Goal: Task Accomplishment & Management: Complete application form

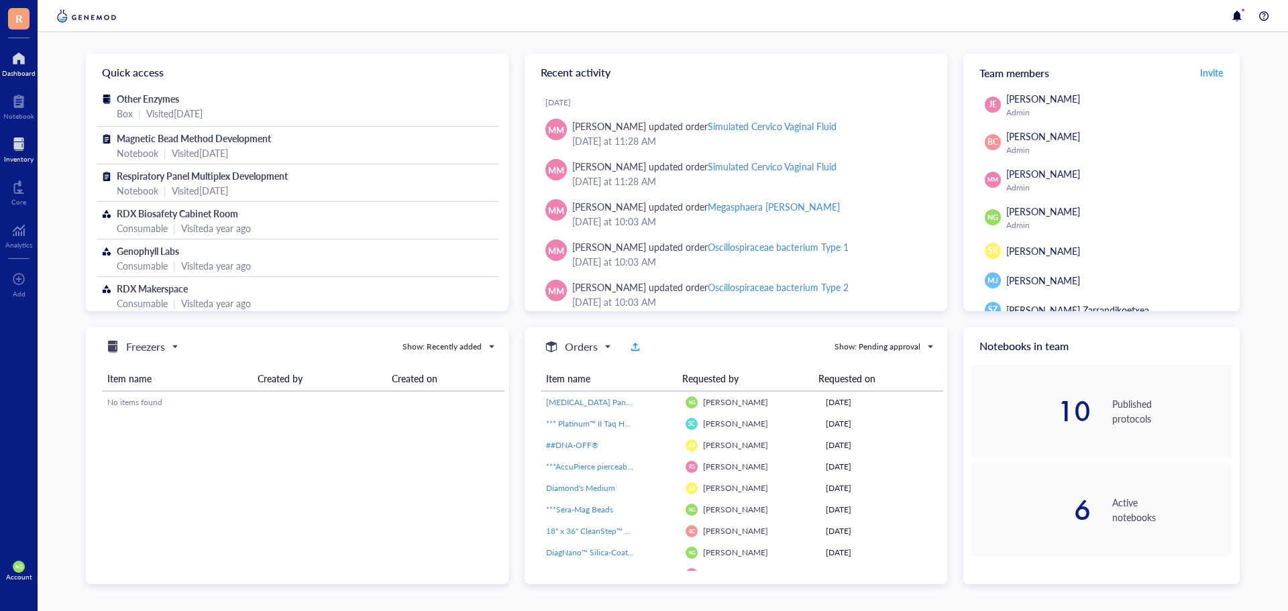
click at [21, 152] on div at bounding box center [19, 144] width 30 height 21
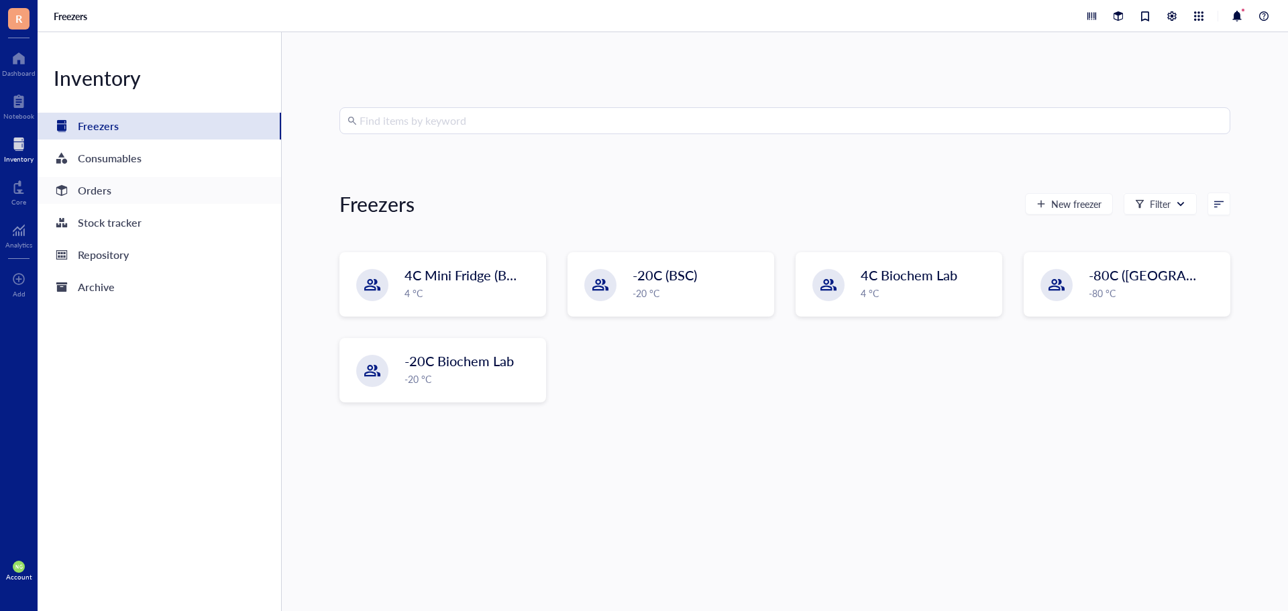
click at [108, 192] on div "Orders" at bounding box center [95, 190] width 34 height 19
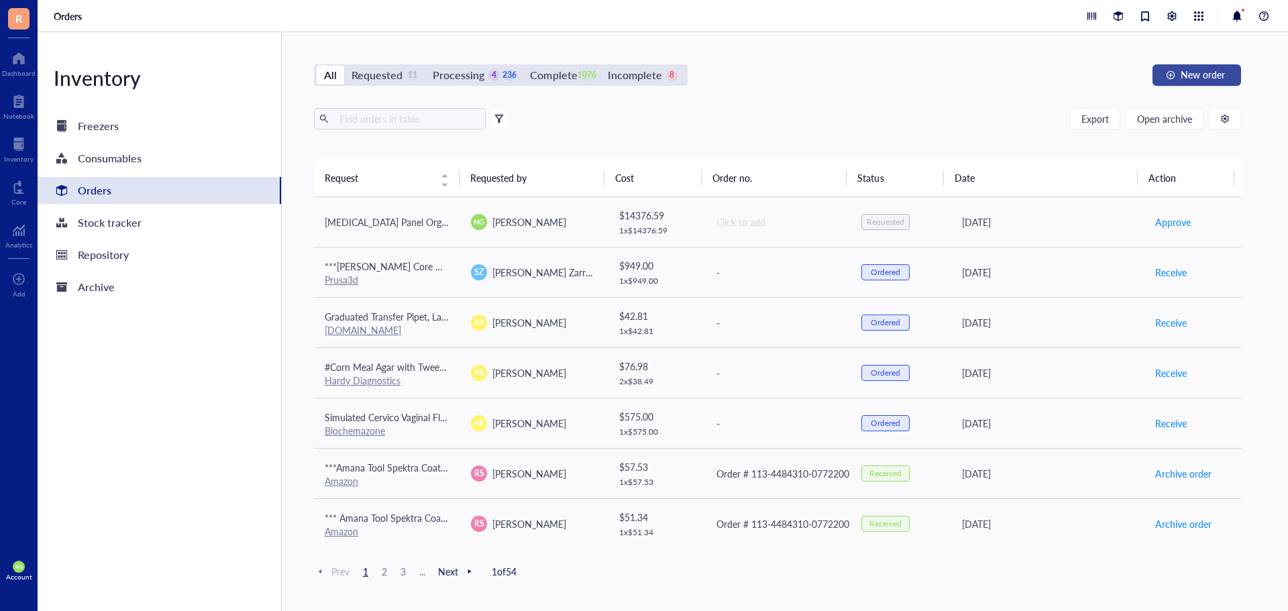
click at [1186, 70] on span "New order" at bounding box center [1203, 74] width 44 height 11
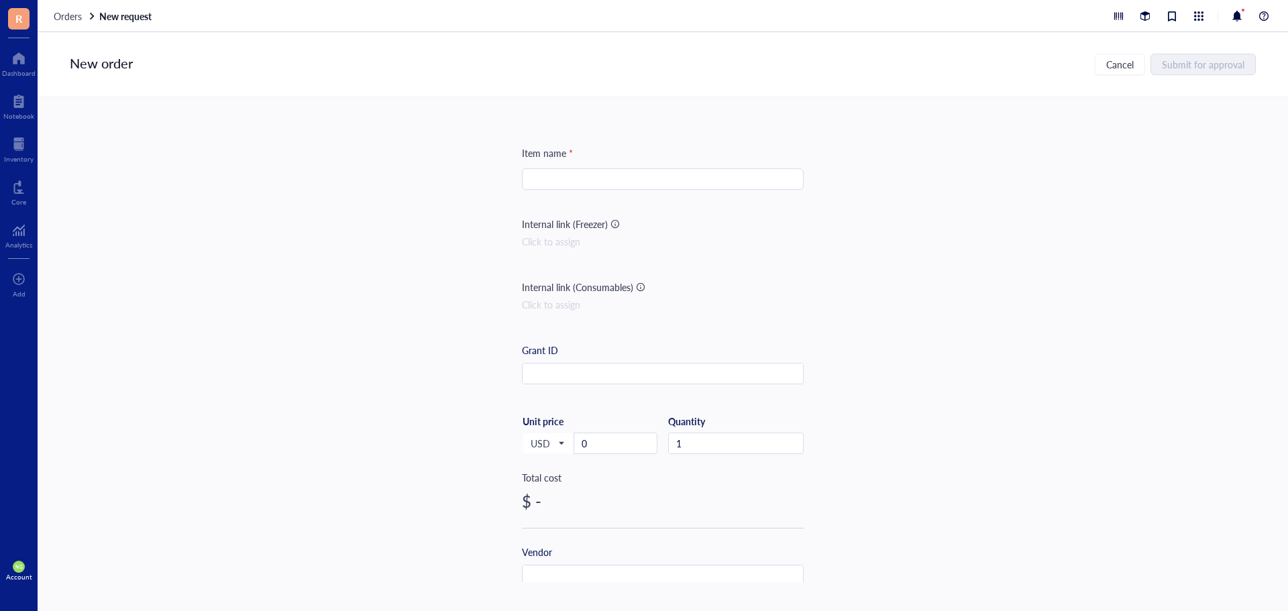
click at [594, 180] on input "search" at bounding box center [663, 179] width 266 height 20
type input "Instrument Repair for CFX96"
click at [602, 449] on input "0" at bounding box center [615, 443] width 83 height 20
click at [597, 449] on input "6" at bounding box center [615, 443] width 83 height 20
click at [596, 446] on input "66" at bounding box center [615, 443] width 83 height 20
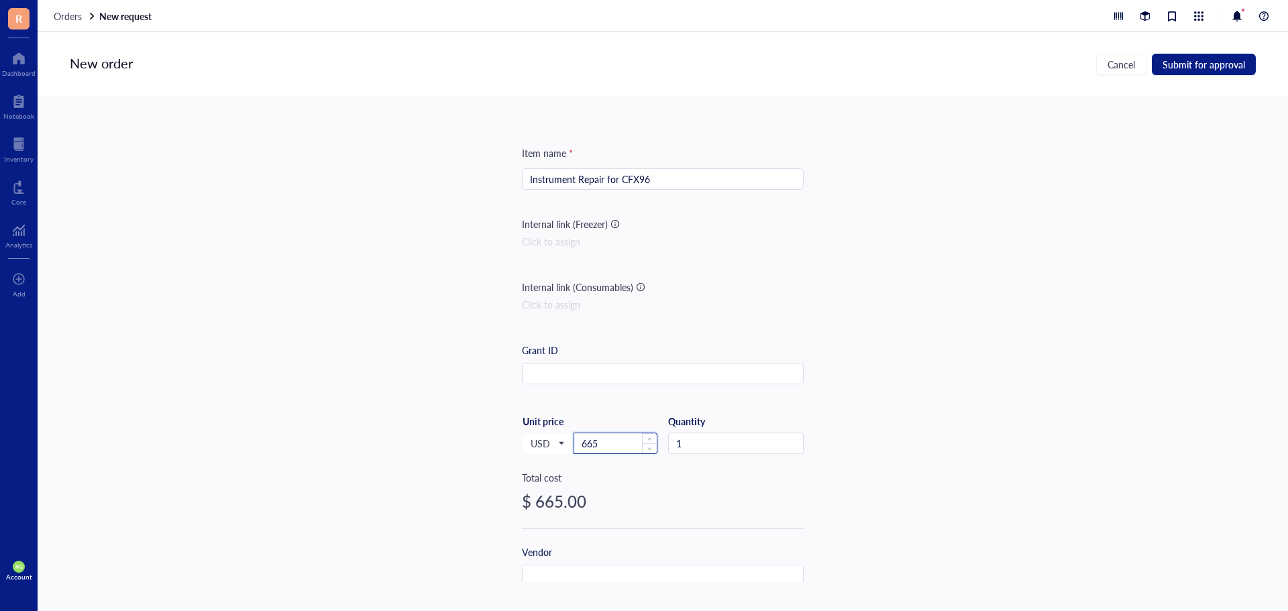
click at [616, 444] on input "665" at bounding box center [615, 443] width 83 height 20
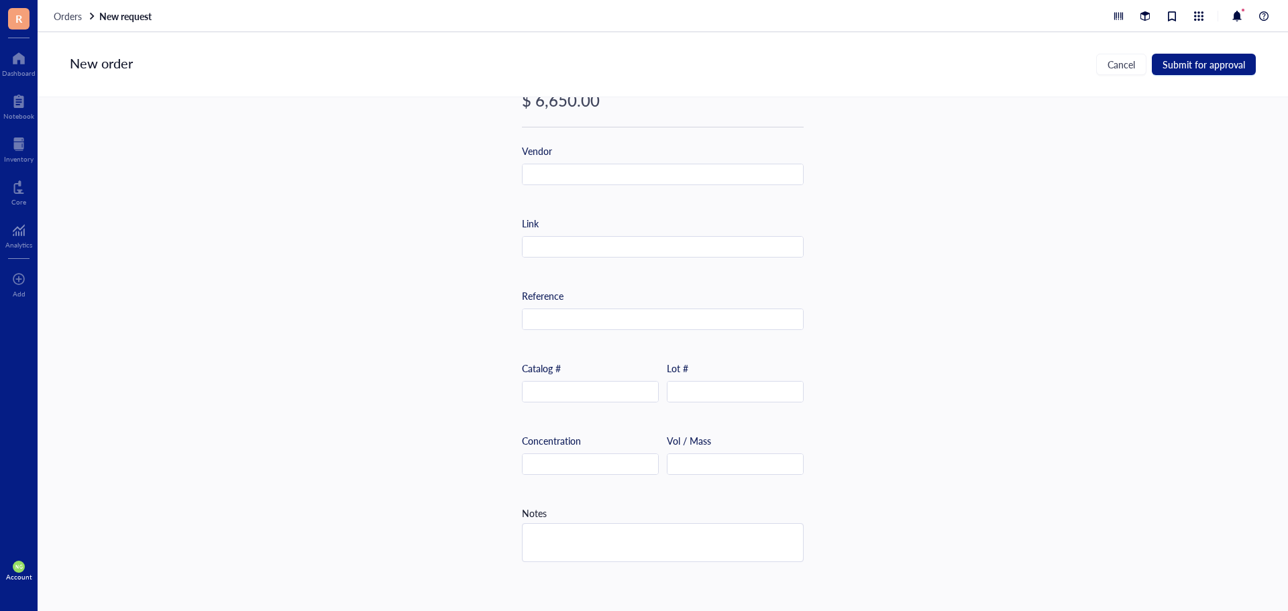
scroll to position [403, 0]
click at [553, 177] on input "text" at bounding box center [663, 173] width 280 height 21
click at [539, 180] on input "B" at bounding box center [663, 173] width 280 height 21
click at [539, 180] on input "Bi" at bounding box center [663, 173] width 280 height 21
click at [554, 172] on input "Bio" at bounding box center [663, 173] width 280 height 21
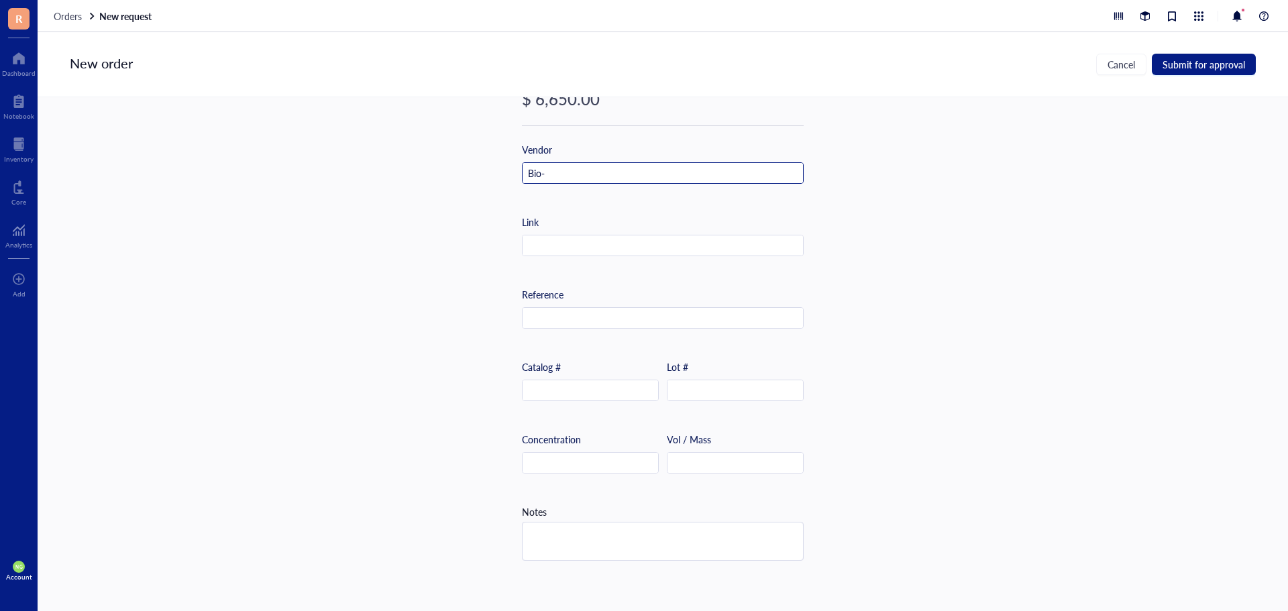
click at [554, 172] on input "Bio-" at bounding box center [663, 173] width 280 height 21
click at [554, 172] on input "Bio-R" at bounding box center [663, 173] width 280 height 21
click at [554, 172] on input "Bio-Ra" at bounding box center [663, 173] width 280 height 21
click at [639, 181] on input "Bio-Ras" at bounding box center [663, 173] width 280 height 21
click at [587, 182] on input "Bio-Ra" at bounding box center [663, 173] width 280 height 21
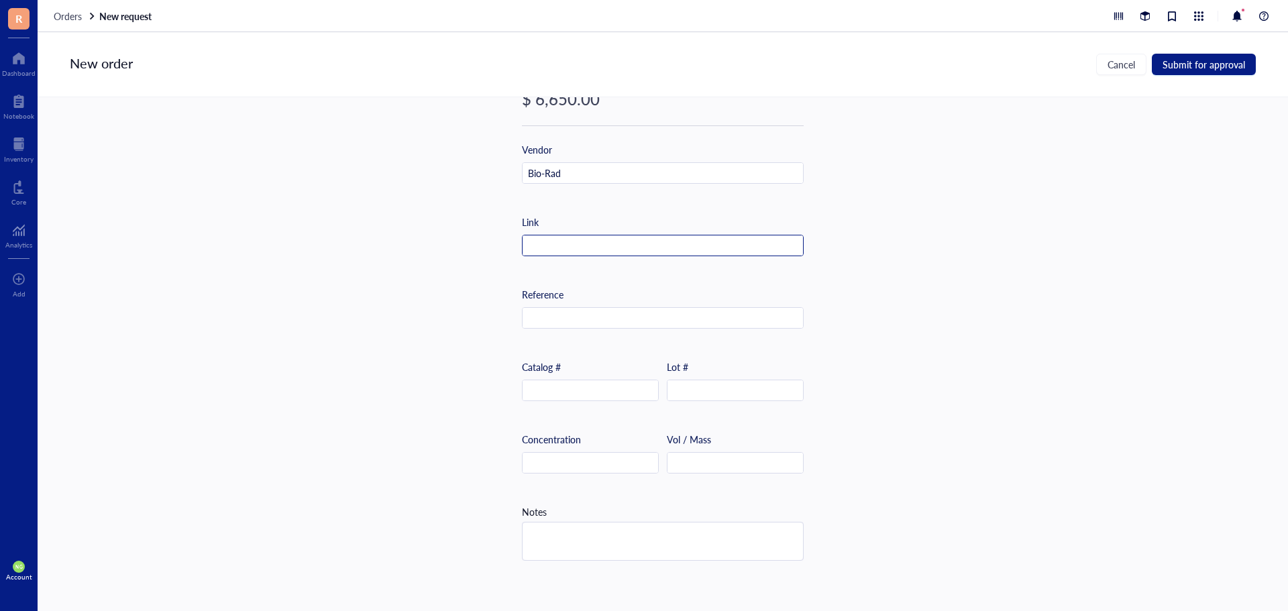
click at [594, 236] on input "text" at bounding box center [663, 246] width 280 height 21
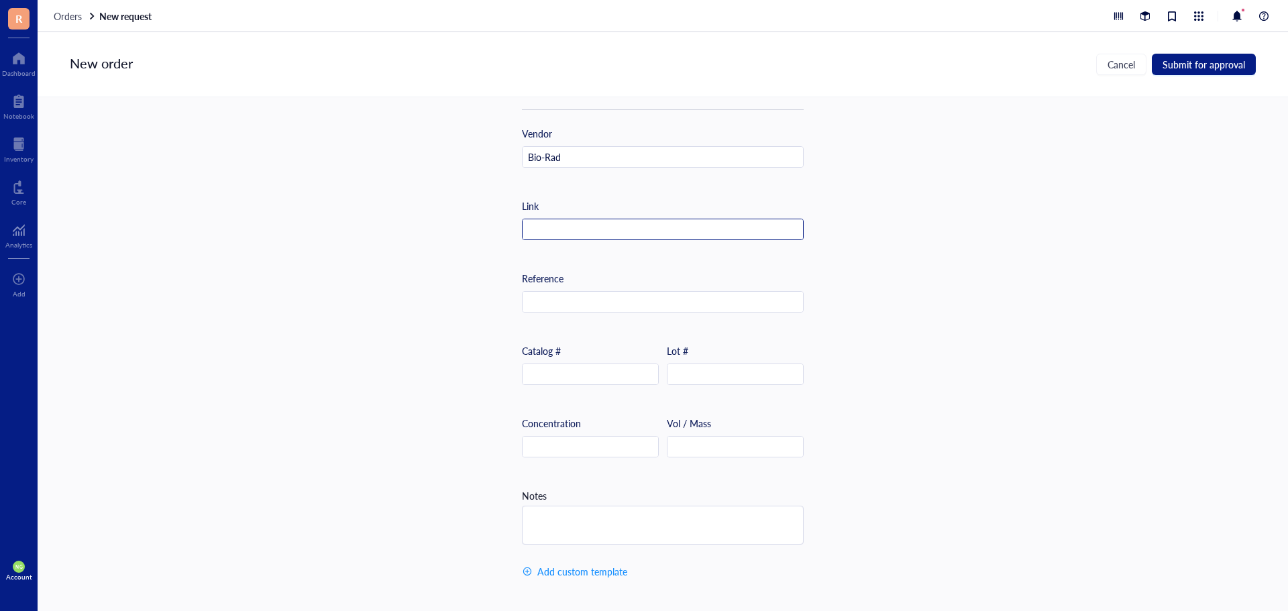
scroll to position [424, 0]
click at [583, 301] on input "text" at bounding box center [663, 302] width 280 height 21
click at [549, 518] on textarea at bounding box center [663, 526] width 280 height 38
click at [562, 525] on textarea "W" at bounding box center [663, 526] width 280 height 38
click at [672, 515] on textarea "We" at bounding box center [663, 526] width 280 height 38
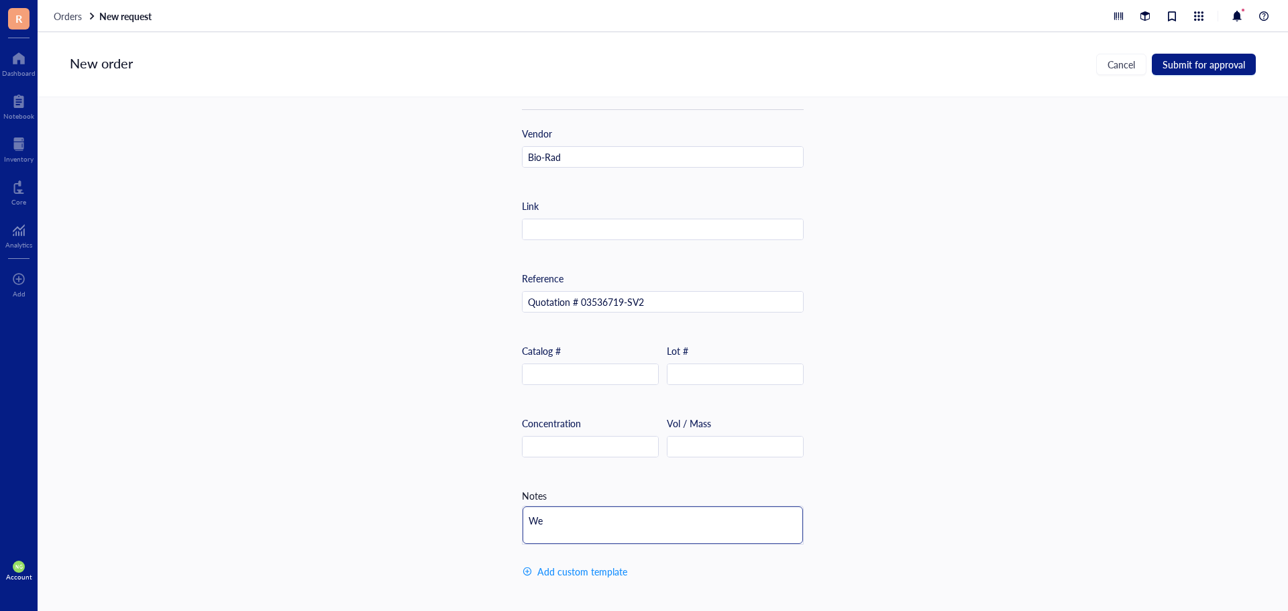
click at [657, 509] on textarea "We" at bounding box center [663, 526] width 280 height 38
click at [664, 507] on textarea "We n" at bounding box center [663, 526] width 280 height 38
click at [637, 512] on textarea "We ne" at bounding box center [663, 526] width 280 height 38
click at [637, 512] on textarea "We nee" at bounding box center [663, 526] width 280 height 38
click at [637, 512] on textarea "We need" at bounding box center [663, 526] width 280 height 38
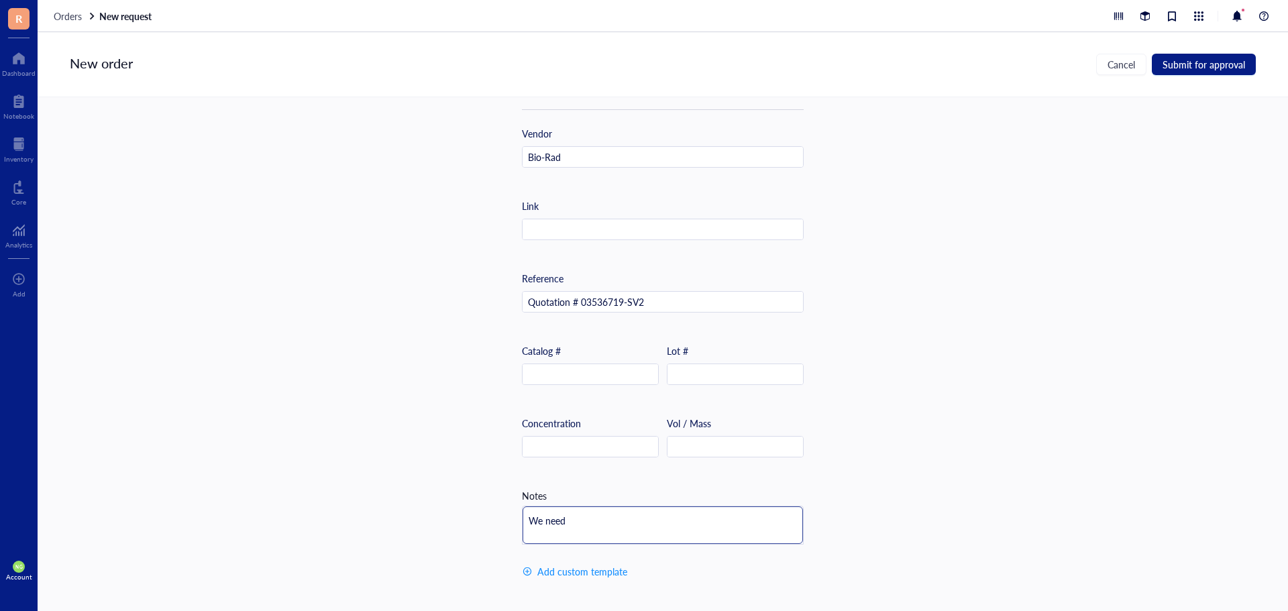
click at [637, 512] on textarea "We need" at bounding box center [663, 526] width 280 height 38
type textarea "We need a"
drag, startPoint x: 596, startPoint y: 514, endPoint x: 452, endPoint y: 517, distance: 144.3
click at [452, 517] on div "Item name * Instrument Repair for CFX96 Internal link (Freezer) Click to assign…" at bounding box center [663, 339] width 1251 height 485
click at [1175, 65] on span "Submit for approval" at bounding box center [1204, 64] width 83 height 11
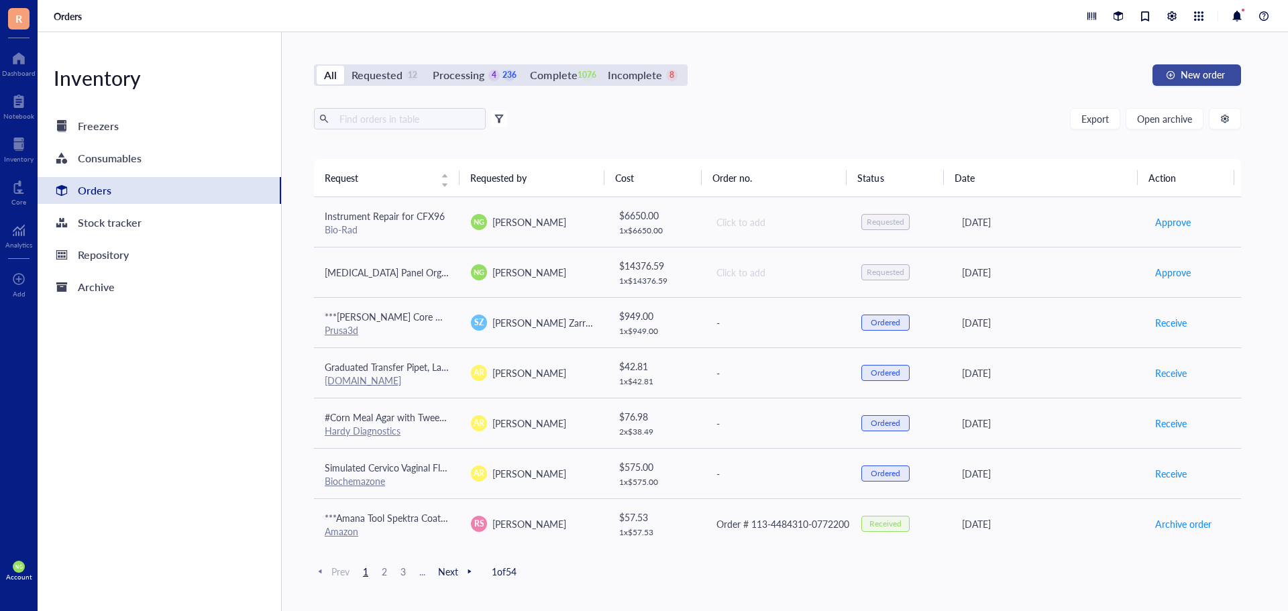
click at [1194, 81] on button "New order" at bounding box center [1197, 74] width 89 height 21
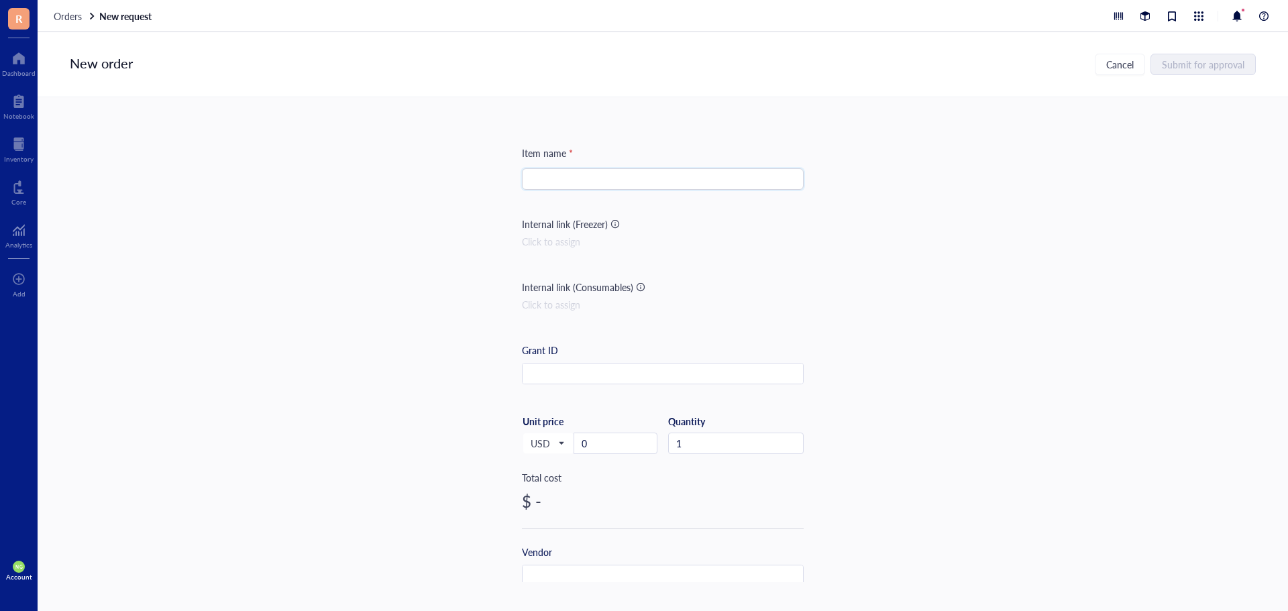
click at [599, 181] on input "search" at bounding box center [663, 179] width 266 height 20
paste input "EvaGreen® Dye, 20x in Water"
type input "EvaGreen® Dye, 20x in Water"
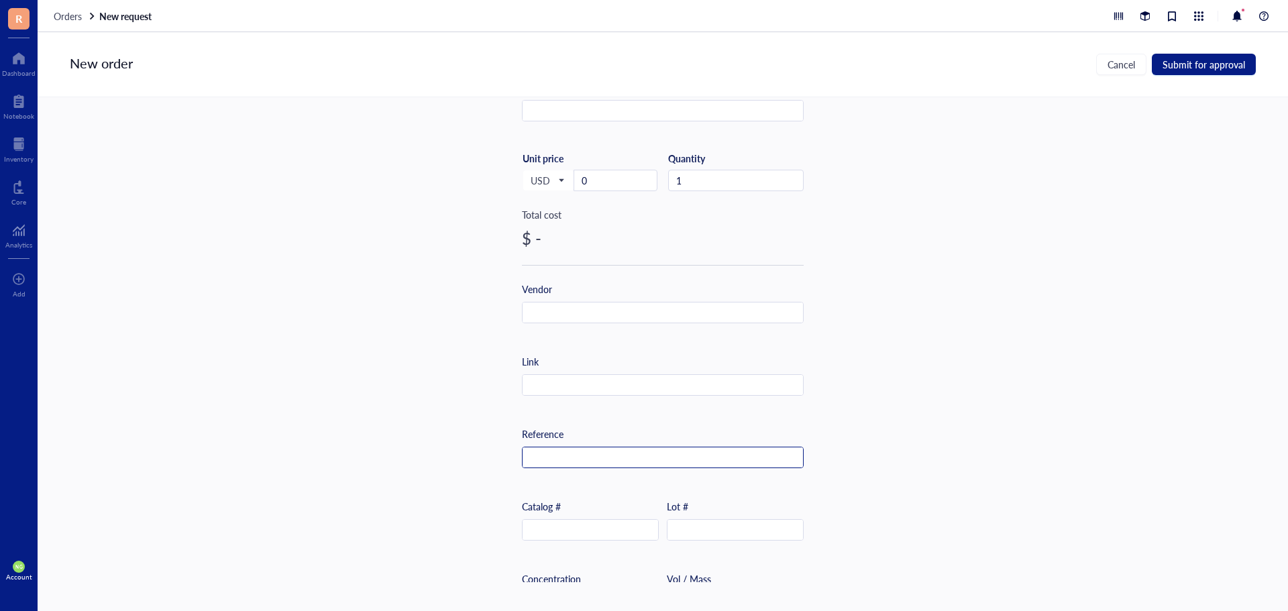
scroll to position [268, 0]
click at [564, 523] on input "text" at bounding box center [591, 525] width 136 height 21
drag, startPoint x: 586, startPoint y: 177, endPoint x: 537, endPoint y: 168, distance: 49.9
click at [566, 174] on div "USD Unit price 0" at bounding box center [590, 174] width 136 height 55
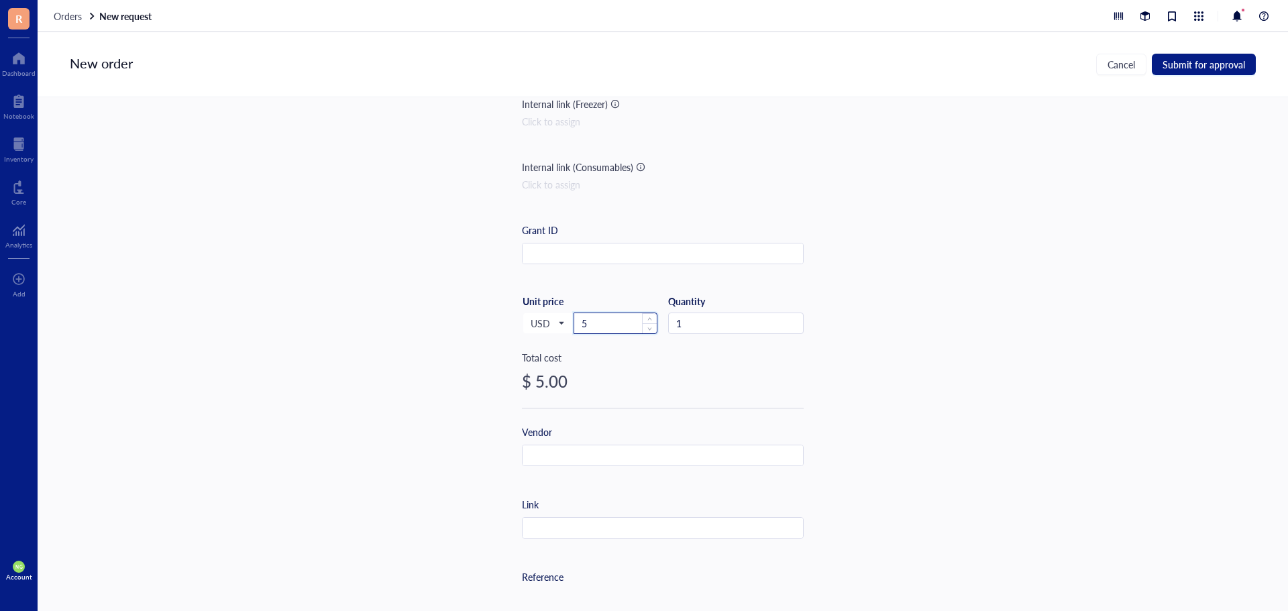
click at [609, 323] on input "5" at bounding box center [615, 323] width 83 height 20
click at [607, 258] on input "text" at bounding box center [663, 254] width 280 height 21
click at [540, 528] on input "text" at bounding box center [663, 528] width 280 height 21
paste input "[URL][DOMAIN_NAME]"
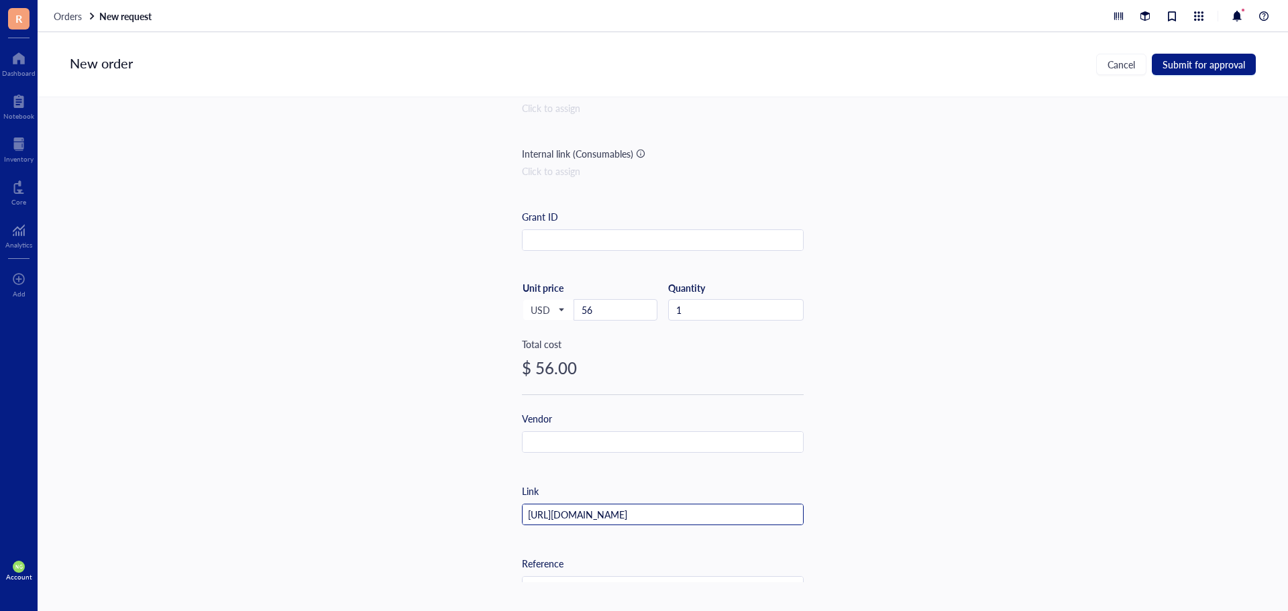
scroll to position [134, 0]
type input "[URL][DOMAIN_NAME]"
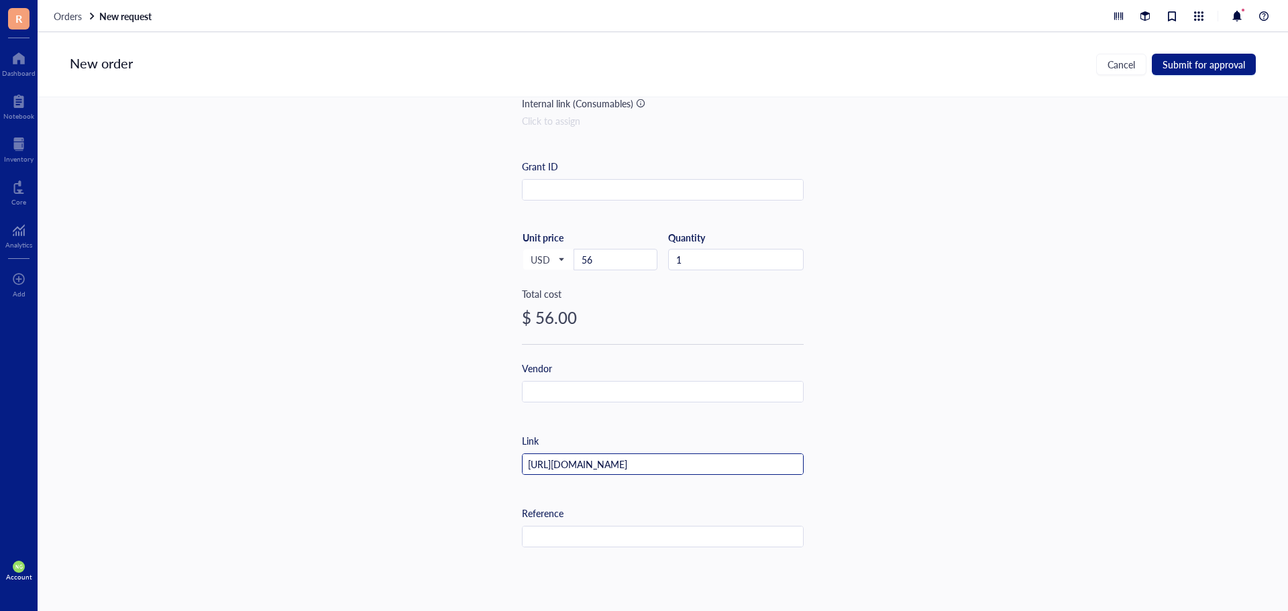
scroll to position [424, 0]
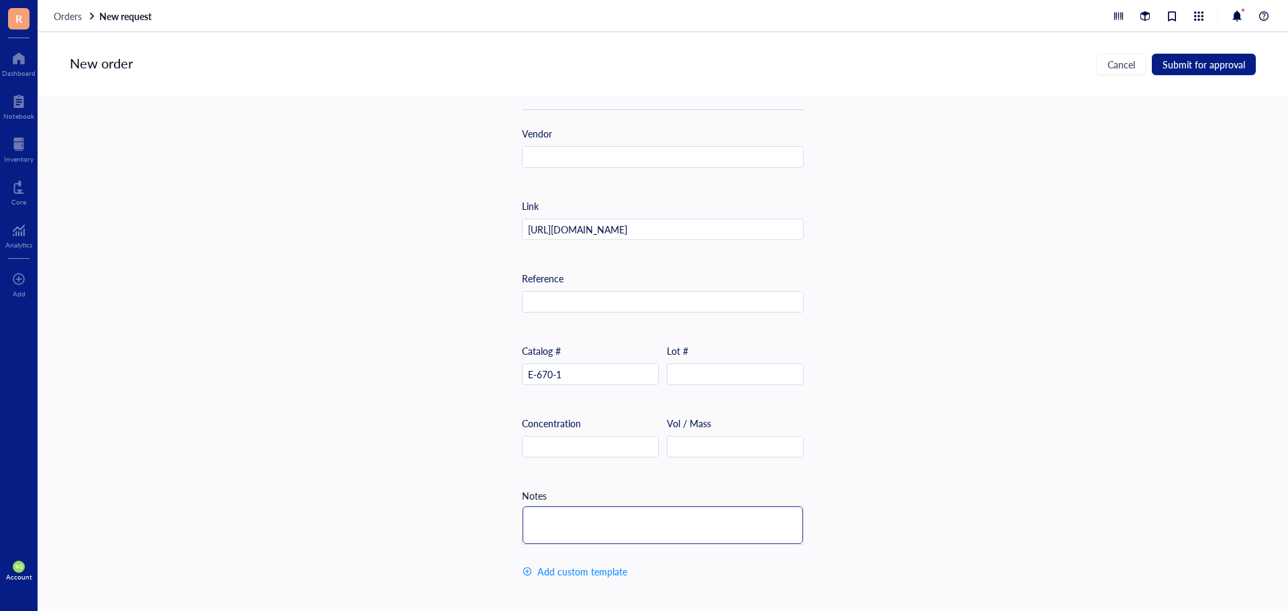
click at [578, 517] on textarea at bounding box center [663, 526] width 280 height 38
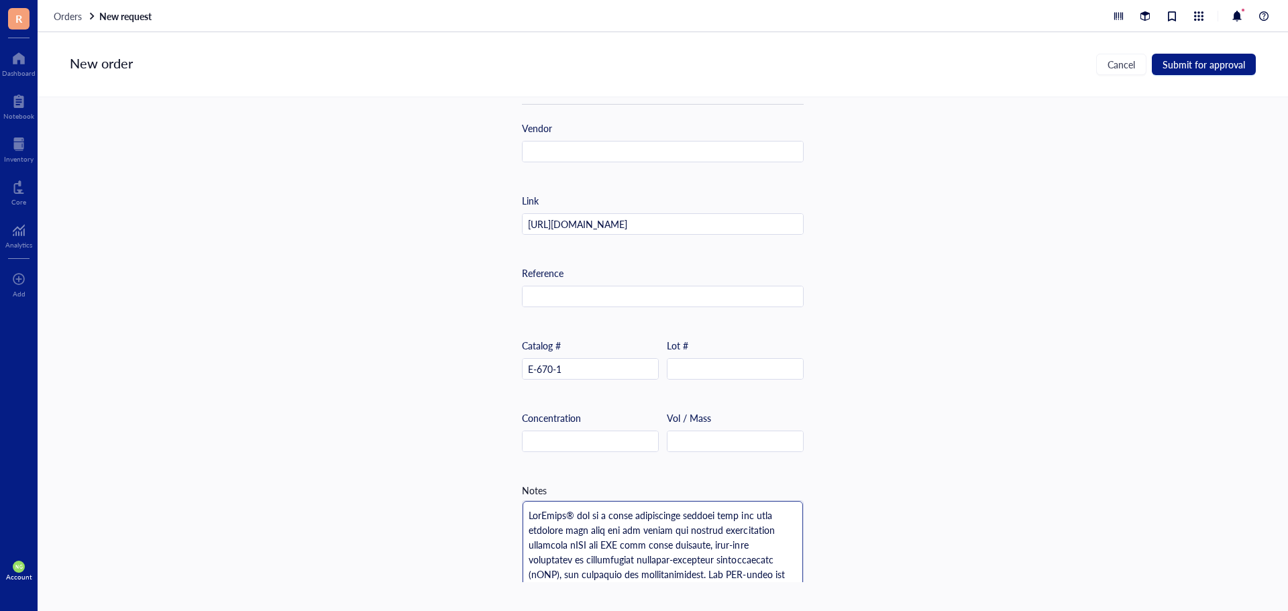
type textarea "LorEmips® dol si a conse adipiscinge seddoei temp inc utla etdolore magn aliq e…"
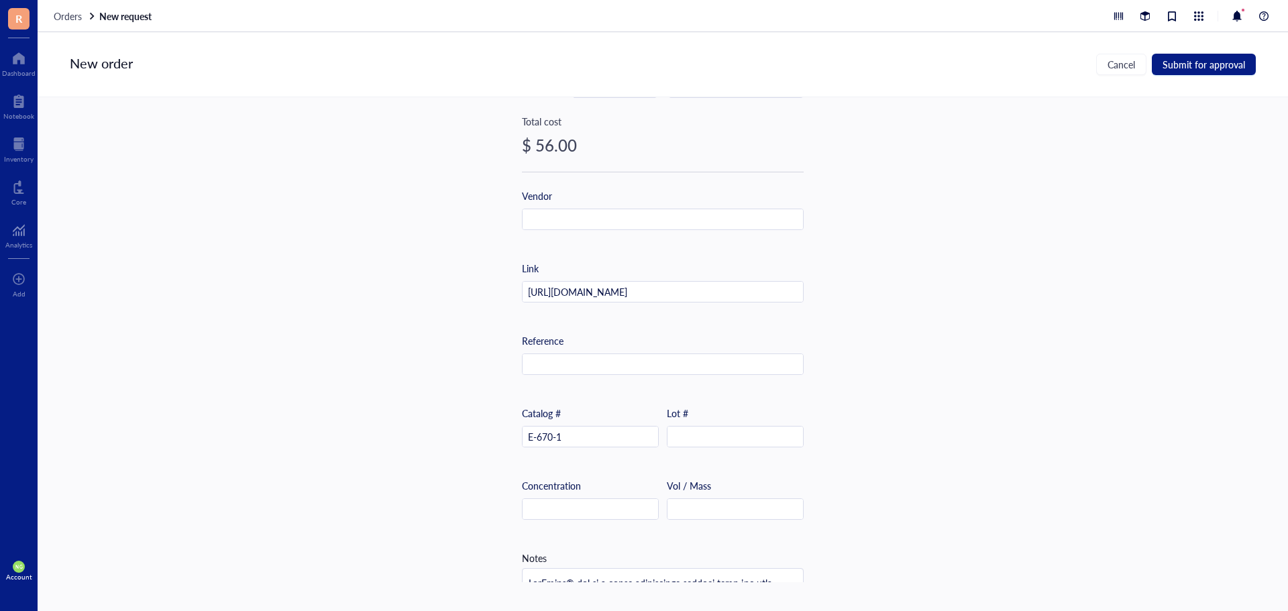
scroll to position [156, 0]
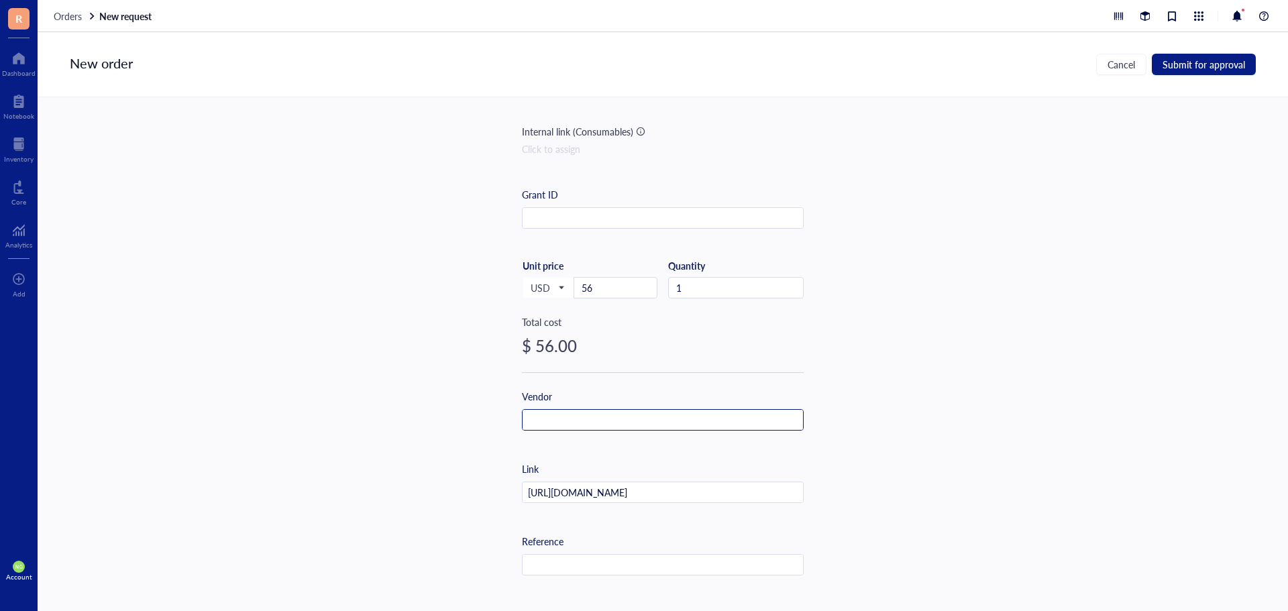
click at [557, 422] on input "text" at bounding box center [663, 420] width 280 height 21
click at [556, 423] on input "G" at bounding box center [663, 420] width 280 height 21
click at [558, 412] on input "Go" at bounding box center [663, 420] width 280 height 21
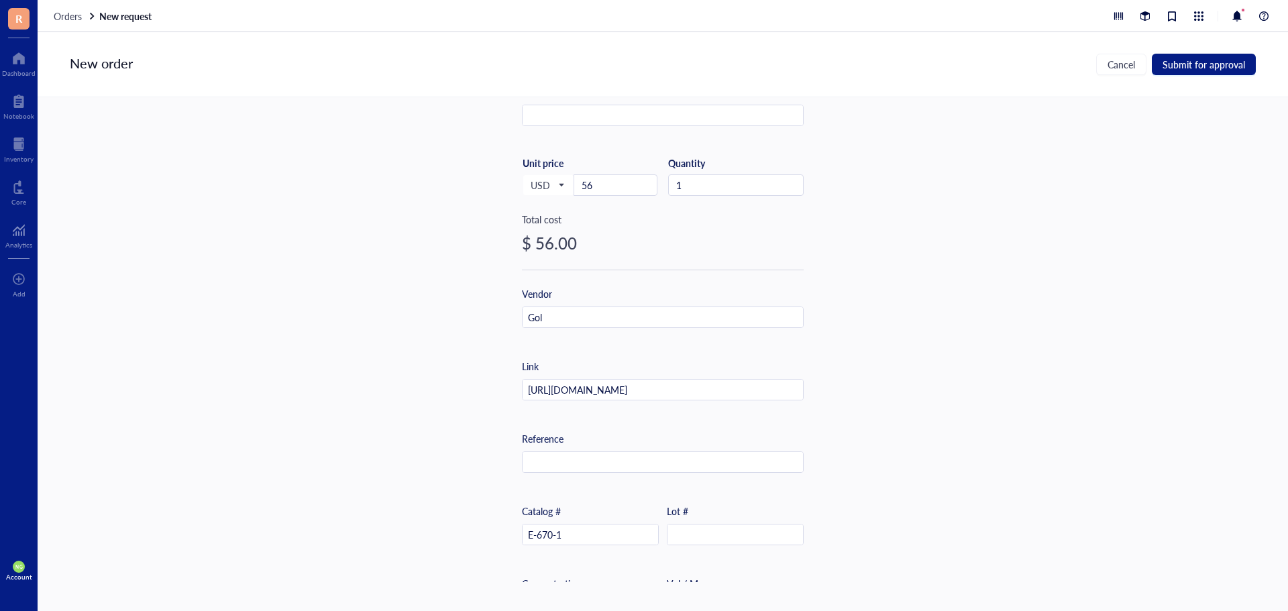
scroll to position [172, 0]
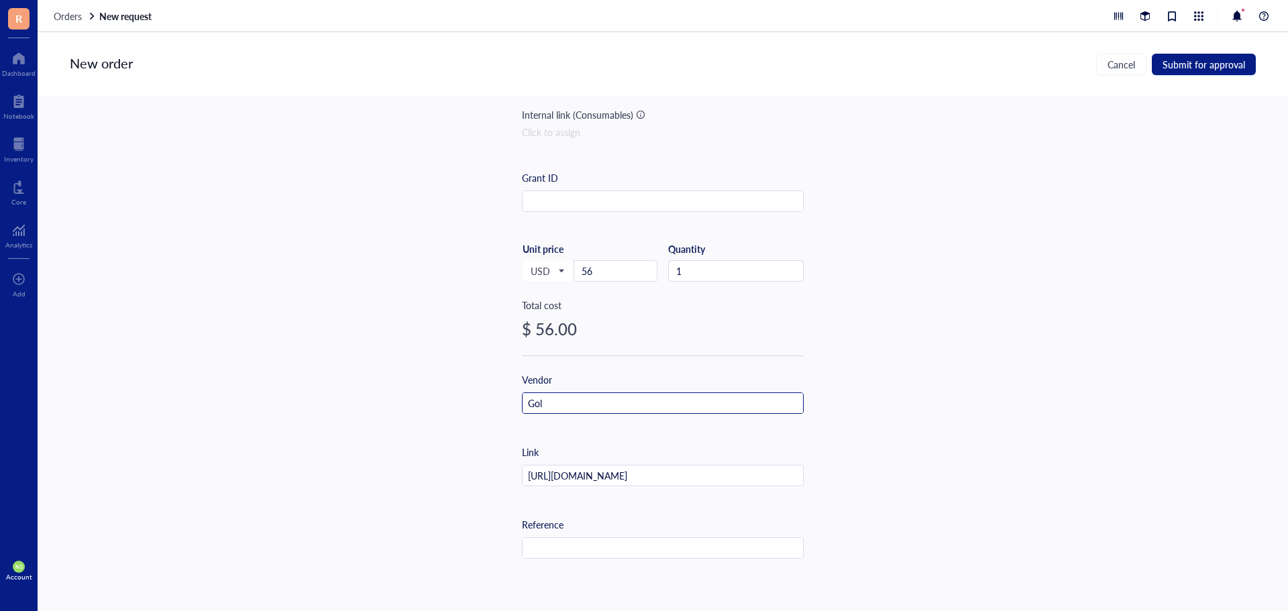
click at [585, 406] on input "Gol" at bounding box center [663, 403] width 280 height 21
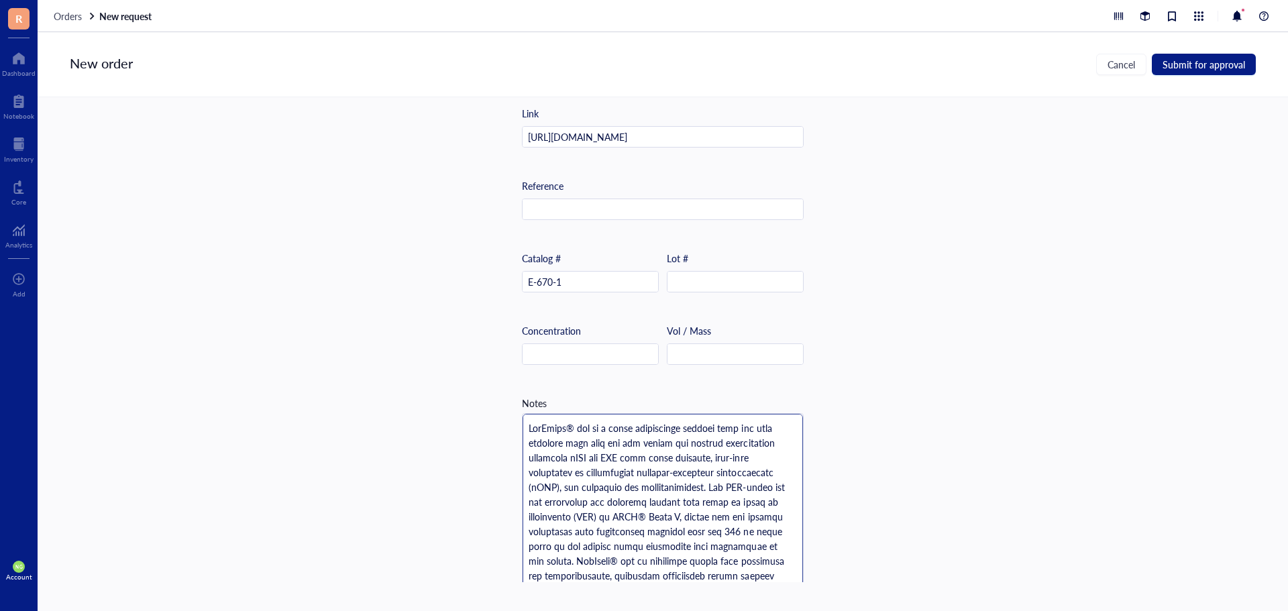
scroll to position [323, 0]
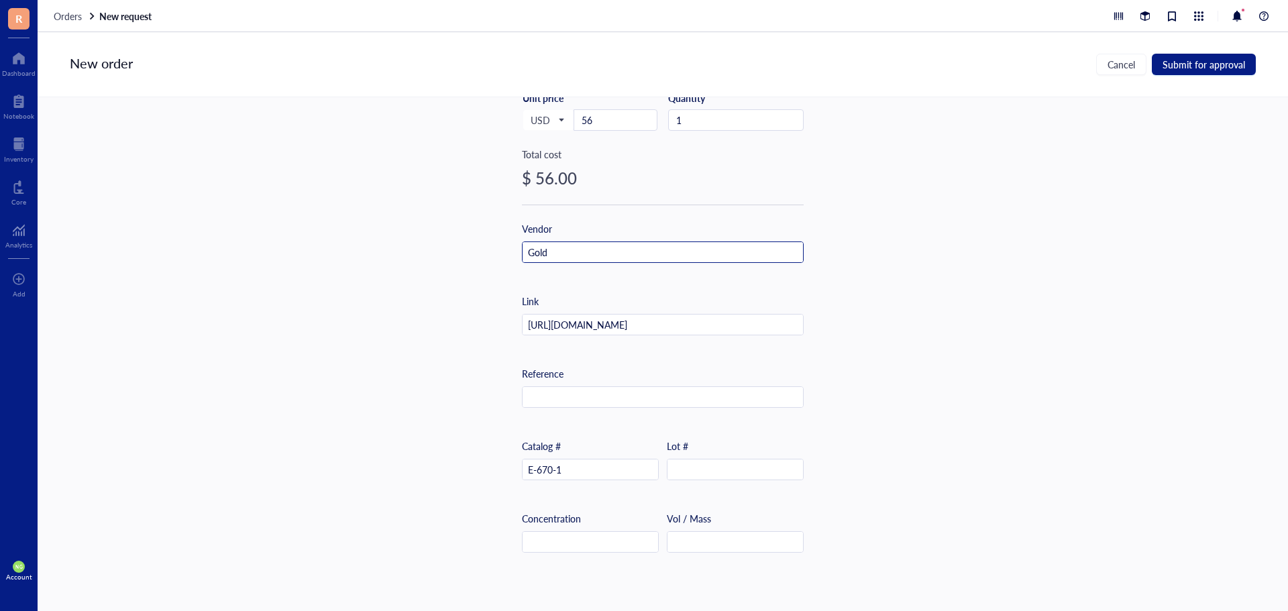
click at [569, 248] on input "Gold" at bounding box center [663, 252] width 280 height 21
click at [571, 254] on input "Gold" at bounding box center [663, 252] width 280 height 21
click at [586, 260] on input "Gold B" at bounding box center [663, 252] width 280 height 21
click at [597, 246] on input "Gold Bi" at bounding box center [663, 252] width 280 height 21
click at [596, 250] on input "Gold Bio" at bounding box center [663, 252] width 280 height 21
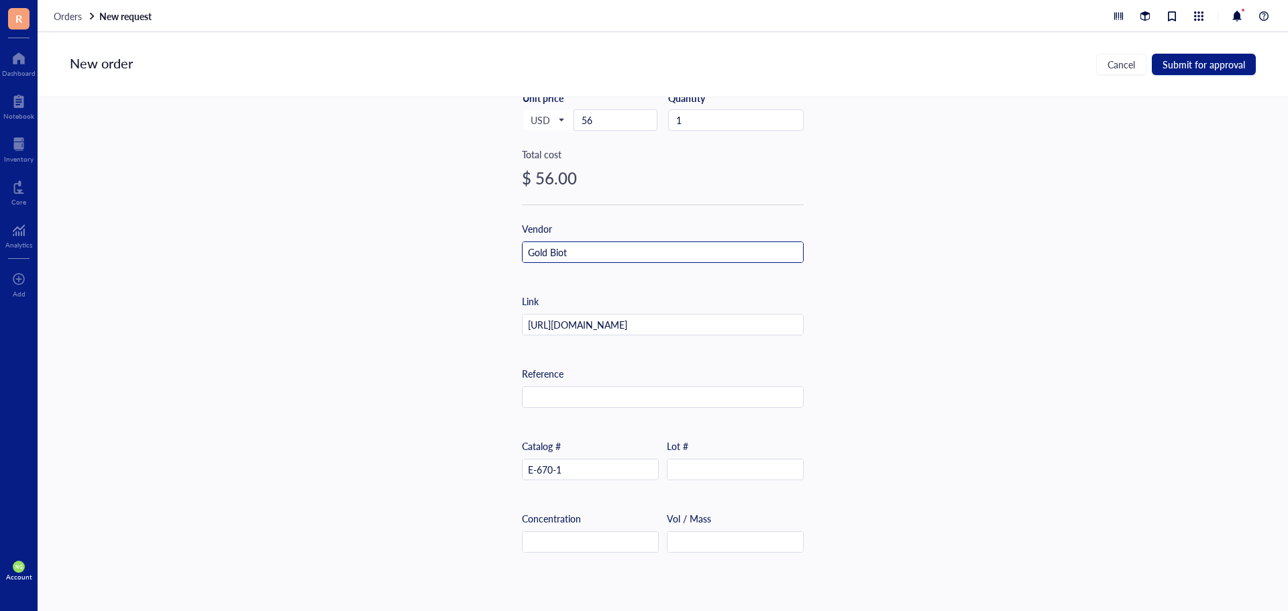
click at [596, 251] on input "Gold Biot" at bounding box center [663, 252] width 280 height 21
click at [596, 251] on input "Gold Biote" at bounding box center [663, 252] width 280 height 21
click at [596, 251] on input "Gold Biotec" at bounding box center [663, 252] width 280 height 21
click at [596, 251] on input "Gold Biotech" at bounding box center [663, 252] width 280 height 21
click at [596, 251] on input "Gold Biotechn" at bounding box center [663, 252] width 280 height 21
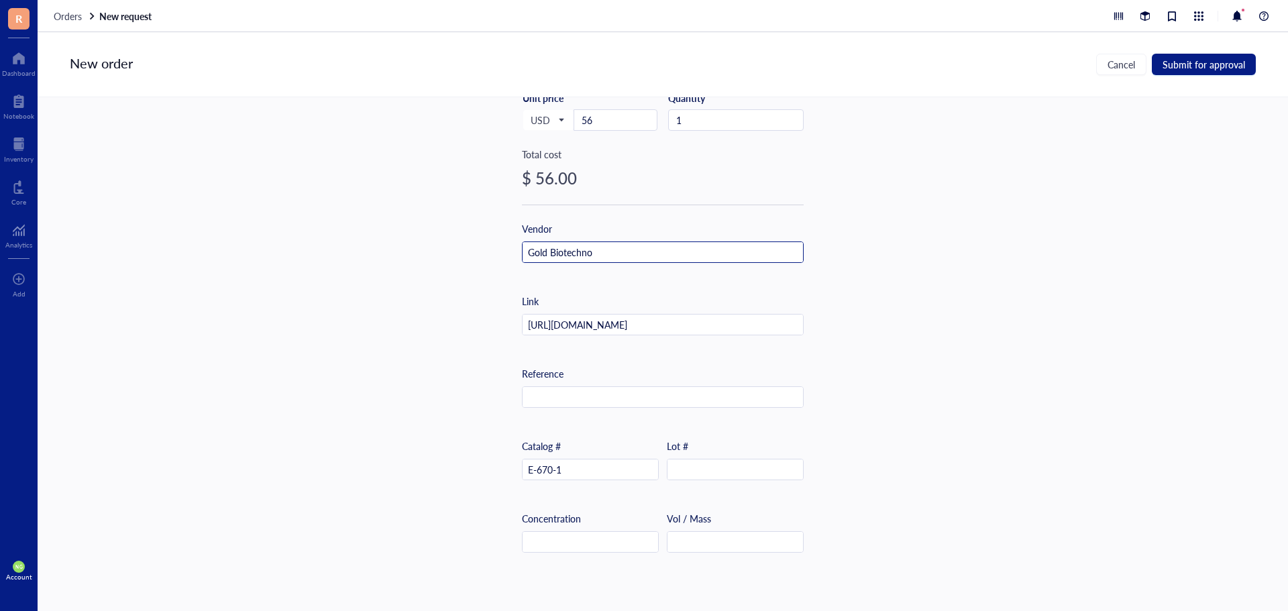
click at [596, 251] on input "Gold Biotechno" at bounding box center [663, 252] width 280 height 21
click at [596, 251] on input "Gold Biotechnol" at bounding box center [663, 252] width 280 height 21
click at [596, 251] on input "Gold Biotechnolo" at bounding box center [663, 252] width 280 height 21
click at [596, 251] on input "Gold Biotechnolog" at bounding box center [663, 252] width 280 height 21
click at [598, 254] on input "Gold Biotechnoloyg" at bounding box center [663, 252] width 280 height 21
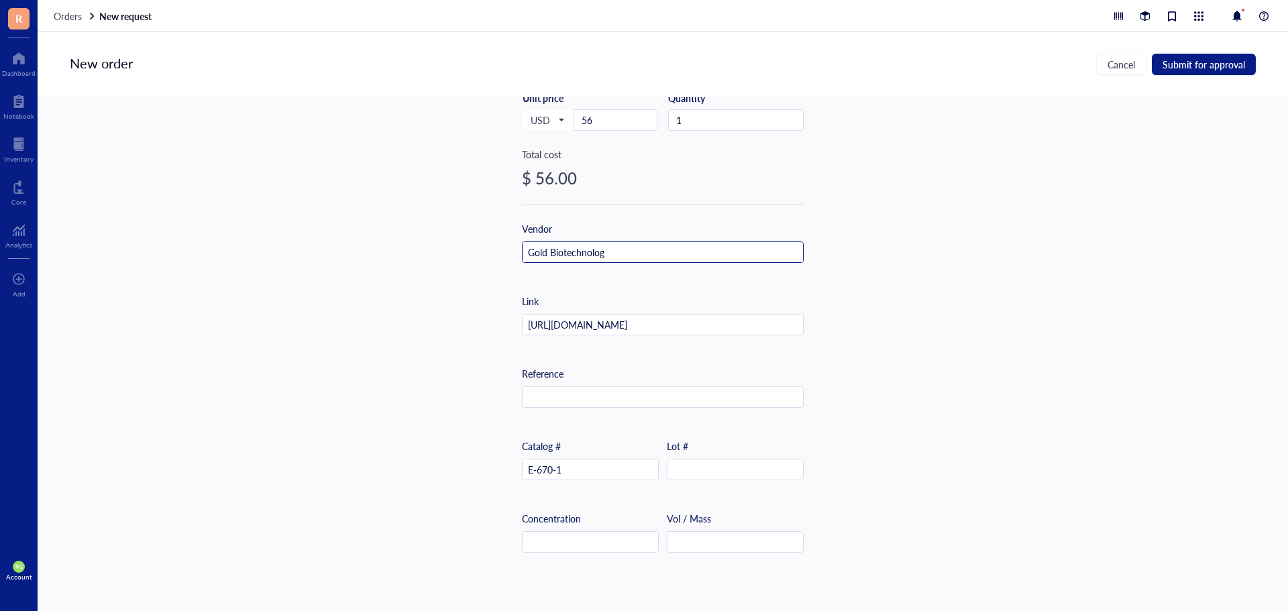
click at [616, 257] on input "Gold Biotechnolog" at bounding box center [663, 252] width 280 height 21
drag, startPoint x: 910, startPoint y: 293, endPoint x: 920, endPoint y: 289, distance: 11.1
click at [911, 293] on div "Item name * EvaGreen® Dye, 20x in Water Internal link (Freezer) Click to assign…" at bounding box center [663, 339] width 1251 height 485
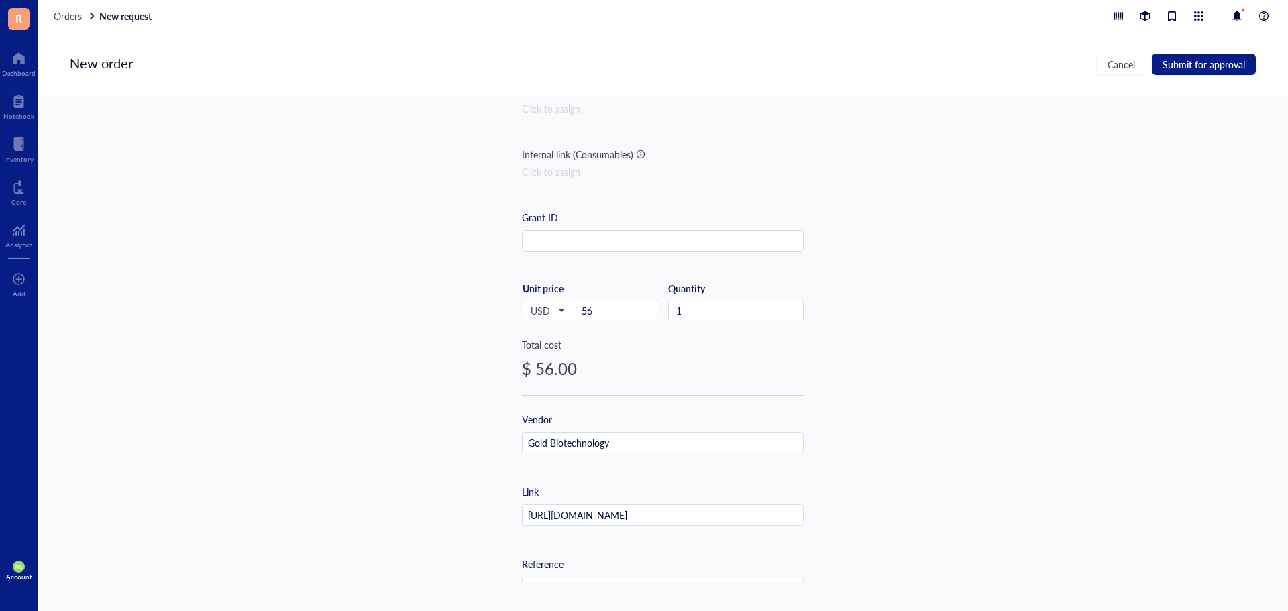
scroll to position [0, 0]
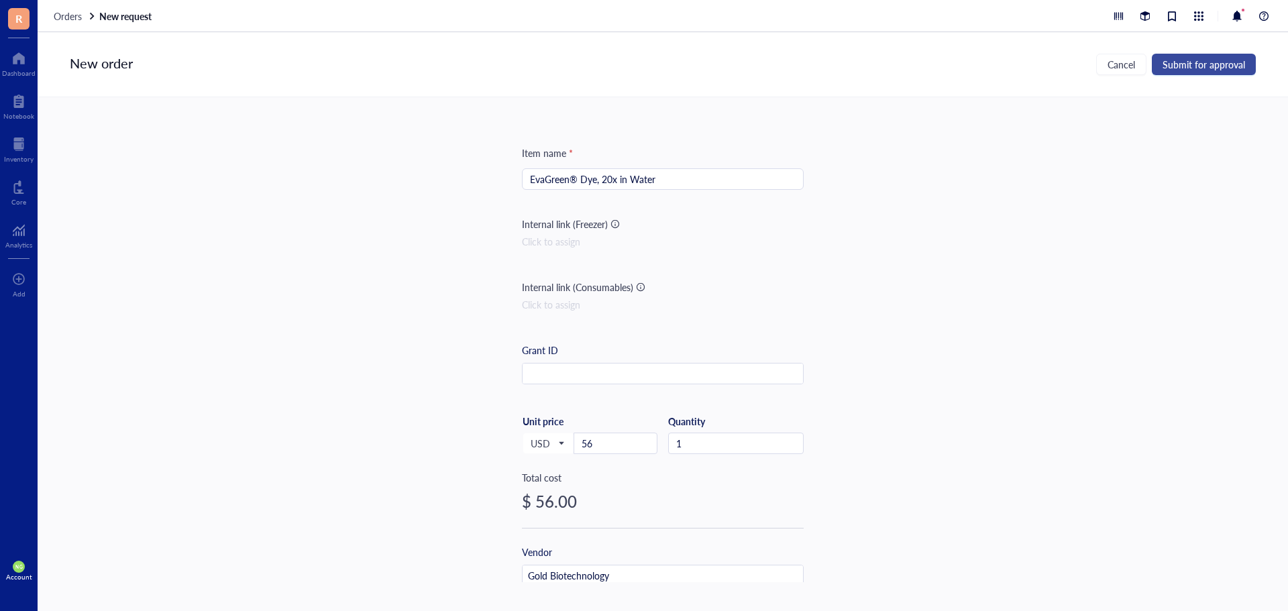
click at [1183, 64] on span "Submit for approval" at bounding box center [1204, 64] width 83 height 11
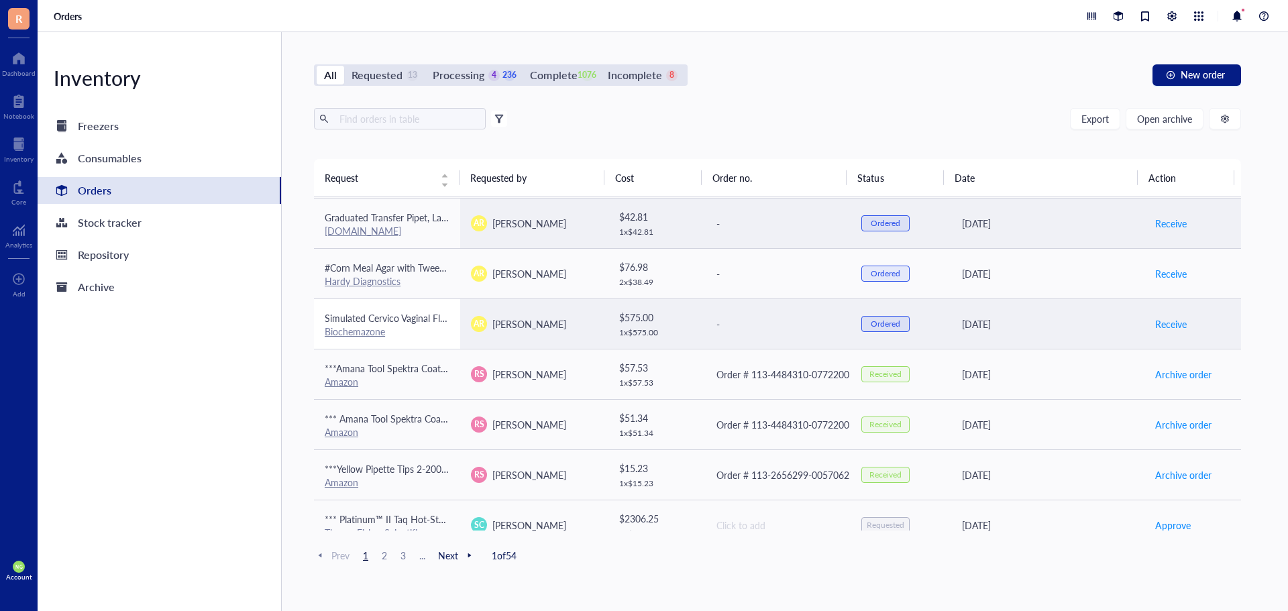
scroll to position [201, 0]
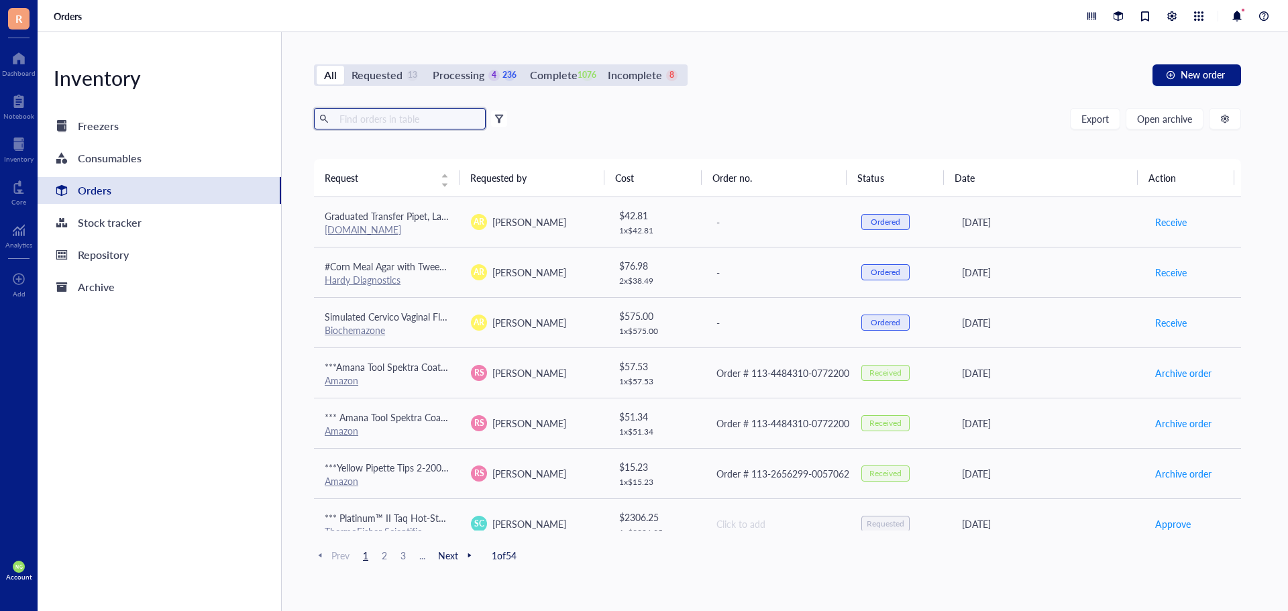
click at [364, 113] on input "text" at bounding box center [407, 119] width 146 height 20
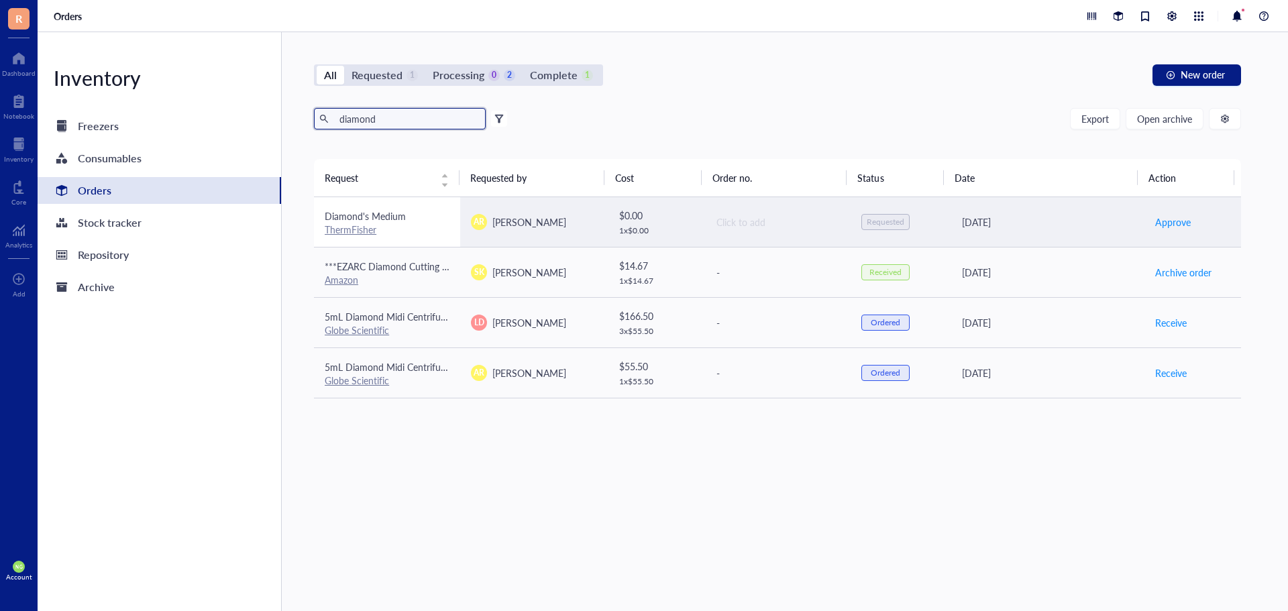
type input "diamond"
click at [395, 225] on div "ThermFisher" at bounding box center [387, 229] width 125 height 12
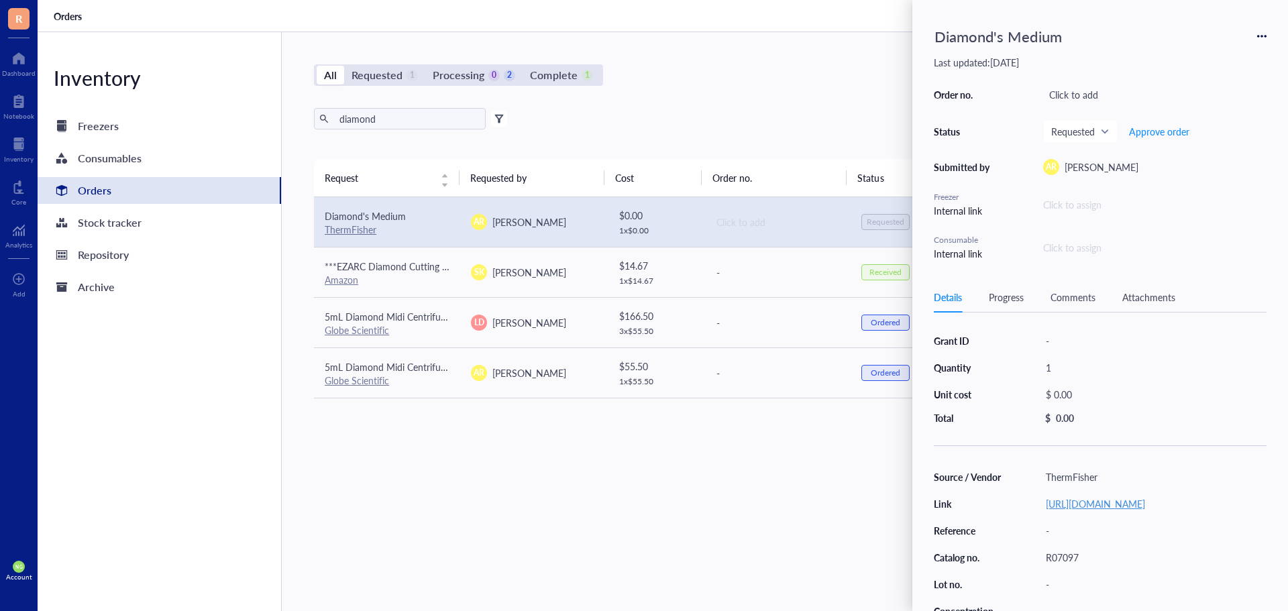
click at [1140, 507] on link "[URL][DOMAIN_NAME]" at bounding box center [1095, 503] width 99 height 13
click at [605, 510] on div "Request Requested by Cost Order no. Status Date Action Diamond's Medium ThermFi…" at bounding box center [777, 345] width 927 height 372
